Goal: Complete application form

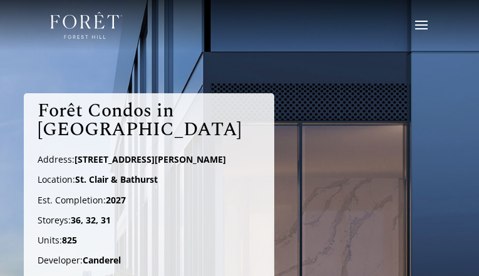
type input "tIaejjnWRMkgdyf"
type input "hpgzrJrWVuQHTxU"
type input "[EMAIL_ADDRESS][DOMAIN_NAME]"
type input "zlHDXyeJhqE"
radio input "true"
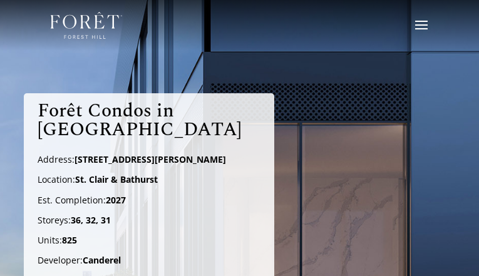
radio input "true"
radio input "false"
checkbox input "true"
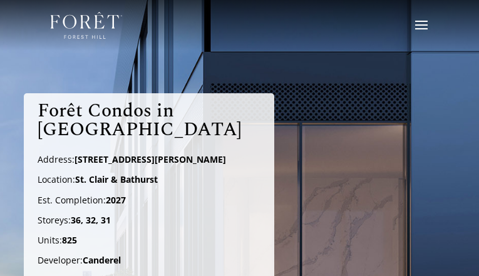
checkbox input "true"
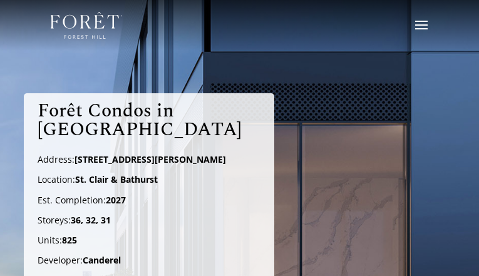
type input "HPsYKLXgYfwGVmq"
type input "naPRZquTIEHzNA"
checkbox input "false"
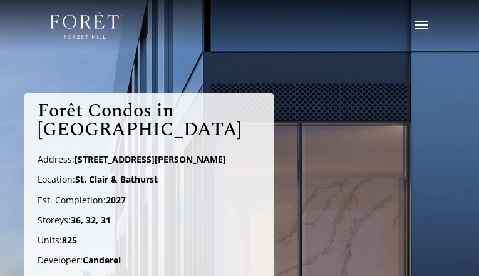
checkbox input "false"
